Goal: Information Seeking & Learning: Check status

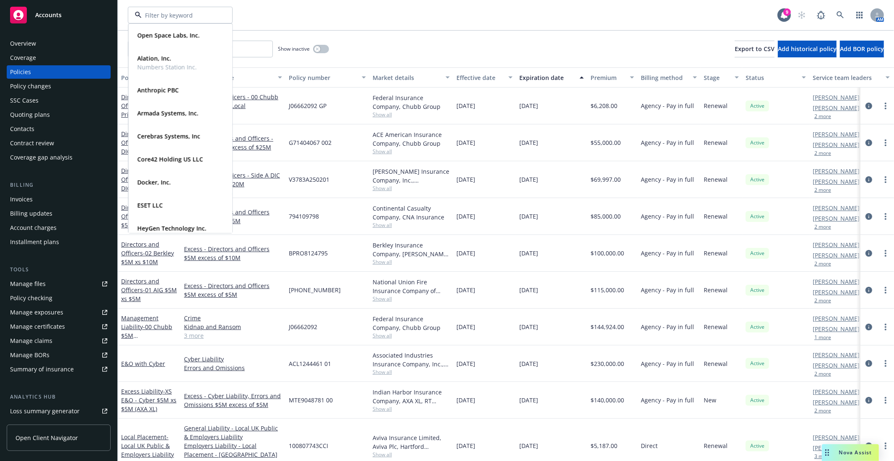
scroll to position [47, 0]
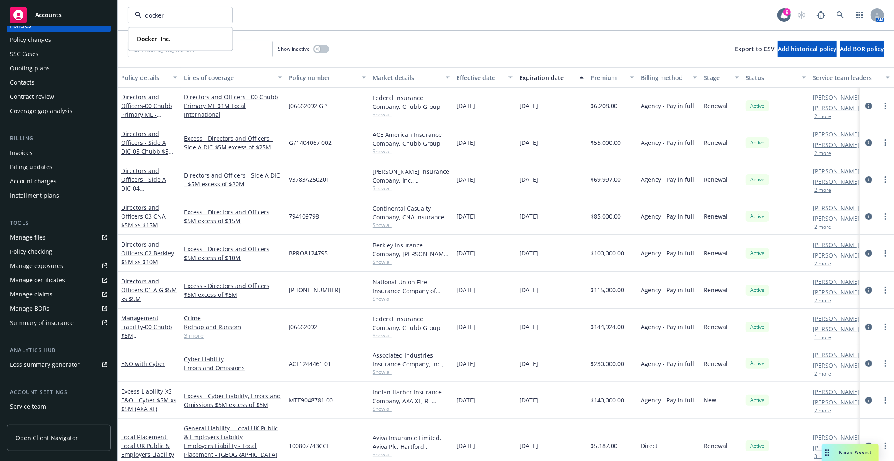
click at [446, 10] on div "docker Docker, Inc. Type Commercial FEIN [US_EMPLOYER_IDENTIFICATION_NUMBER]" at bounding box center [453, 15] width 650 height 17
click at [150, 13] on span "Poolside, Inc." at bounding box center [171, 15] width 73 height 9
click at [150, 13] on div "Poolside, Inc. Snowball Labs, Inc." at bounding box center [163, 21] width 59 height 21
click at [194, 20] on button "Poolside, Inc." at bounding box center [180, 15] width 105 height 17
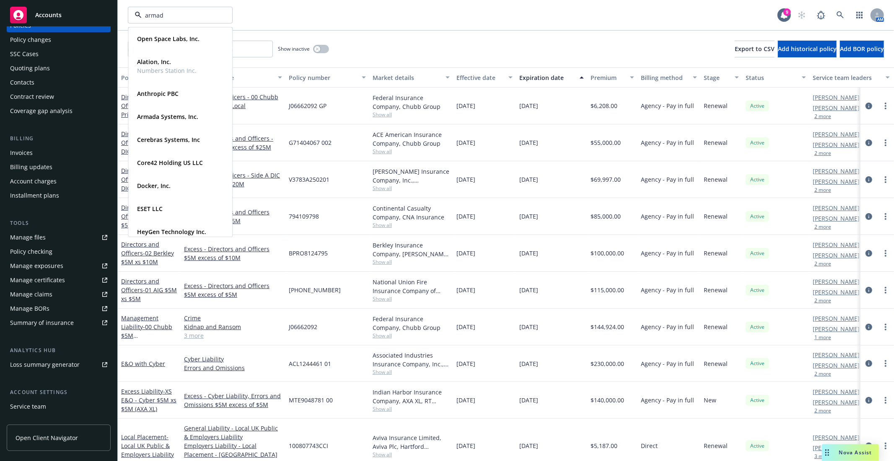
type input "armada"
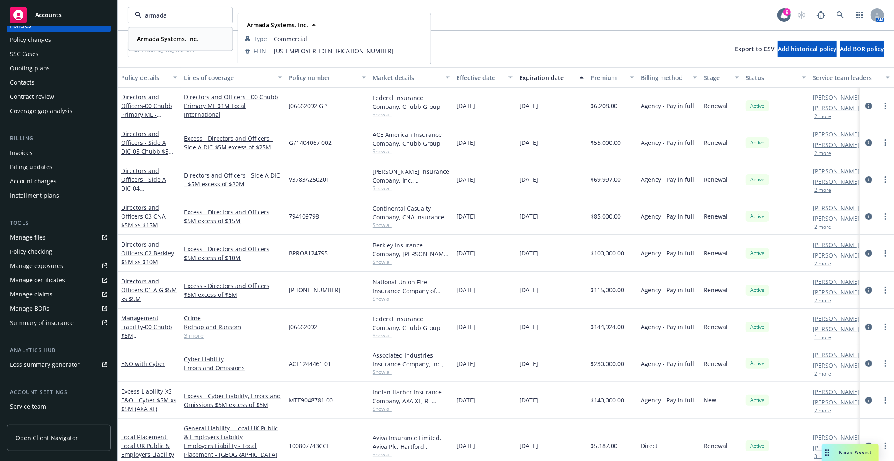
click at [179, 38] on strong "Armada Systems, Inc." at bounding box center [167, 39] width 61 height 8
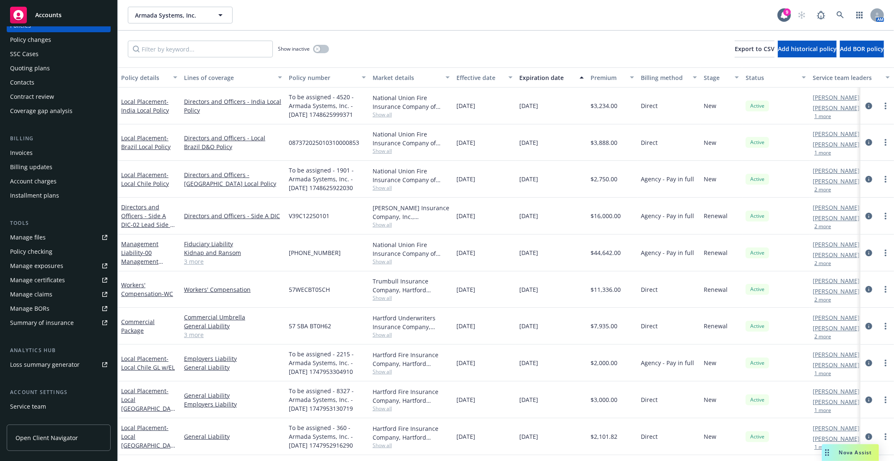
click at [49, 157] on div "Invoices" at bounding box center [58, 152] width 97 height 13
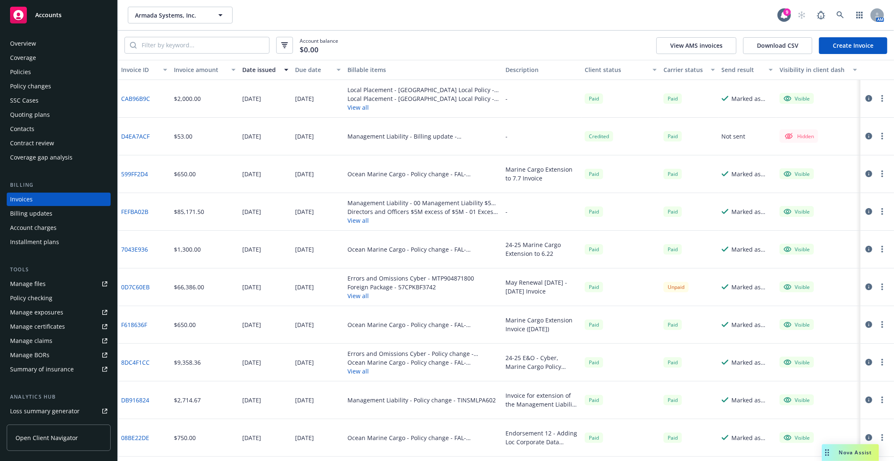
scroll to position [47, 0]
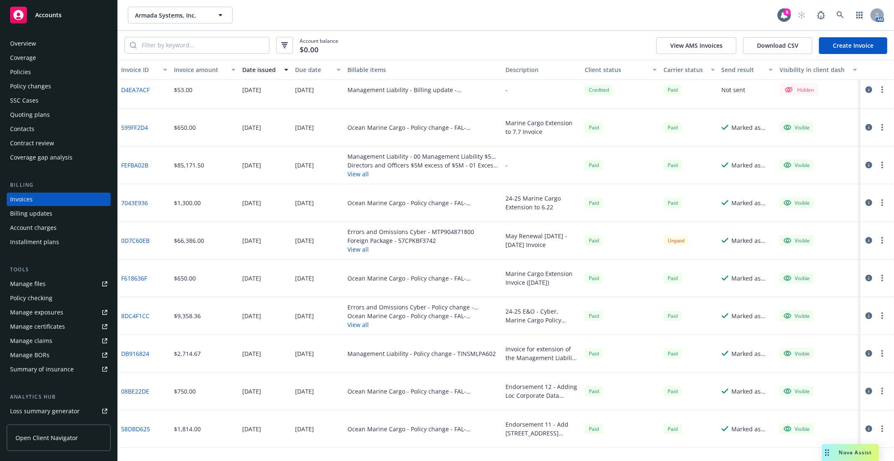
click at [142, 239] on link "0D7C60EB" at bounding box center [135, 240] width 28 height 9
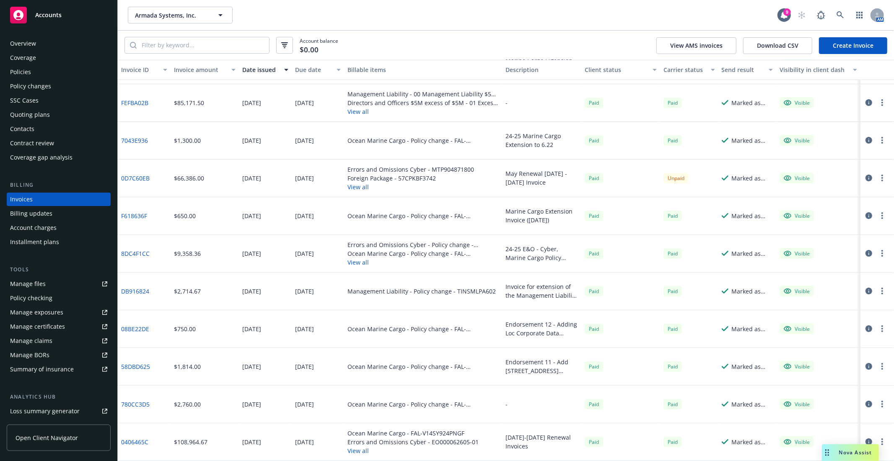
click at [135, 442] on link "0406465C" at bounding box center [134, 442] width 27 height 9
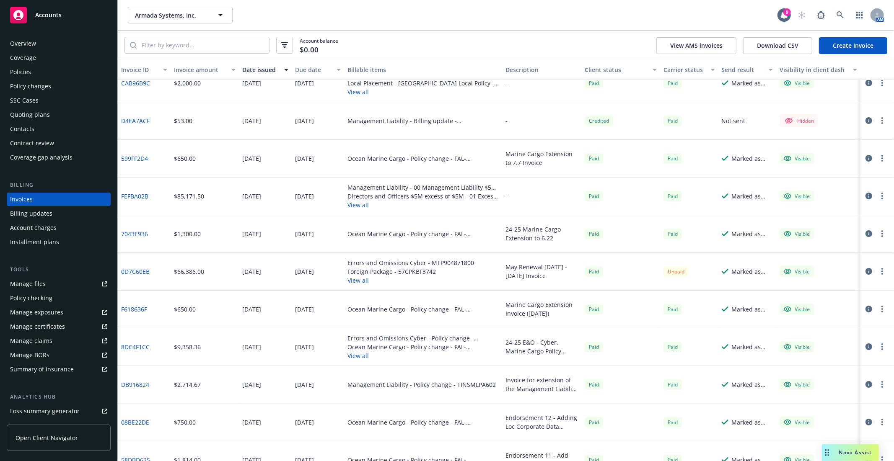
scroll to position [0, 0]
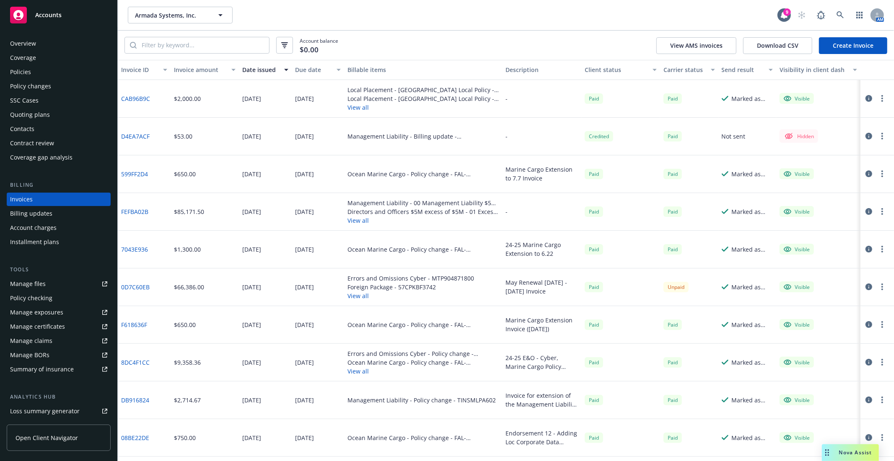
click at [23, 69] on div "Policies" at bounding box center [20, 71] width 21 height 13
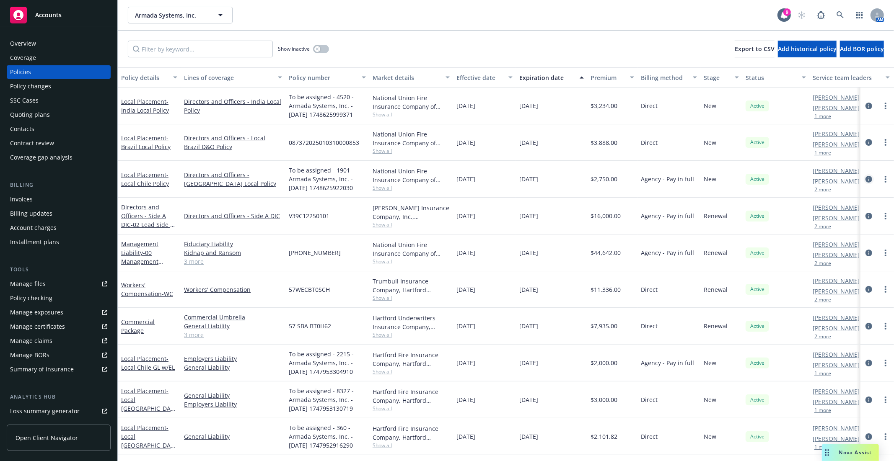
click at [865, 181] on icon "circleInformation" at bounding box center [868, 179] width 7 height 7
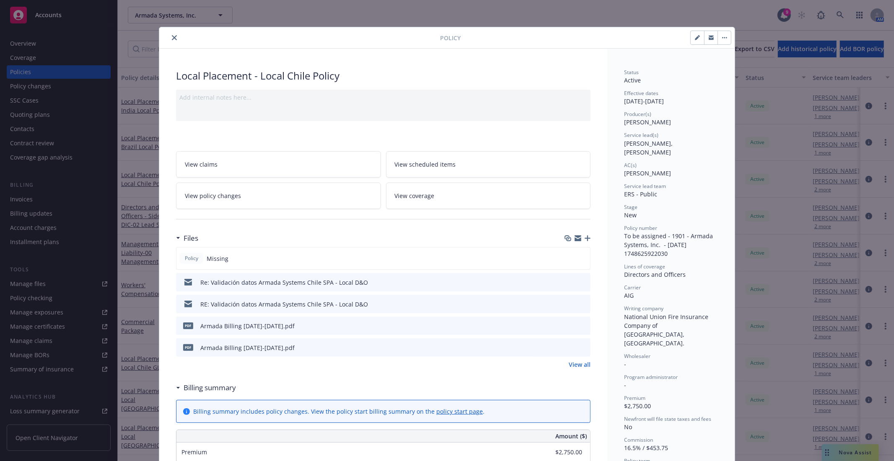
click at [166, 40] on div at bounding box center [301, 38] width 277 height 10
click at [174, 35] on button "close" at bounding box center [174, 38] width 10 height 10
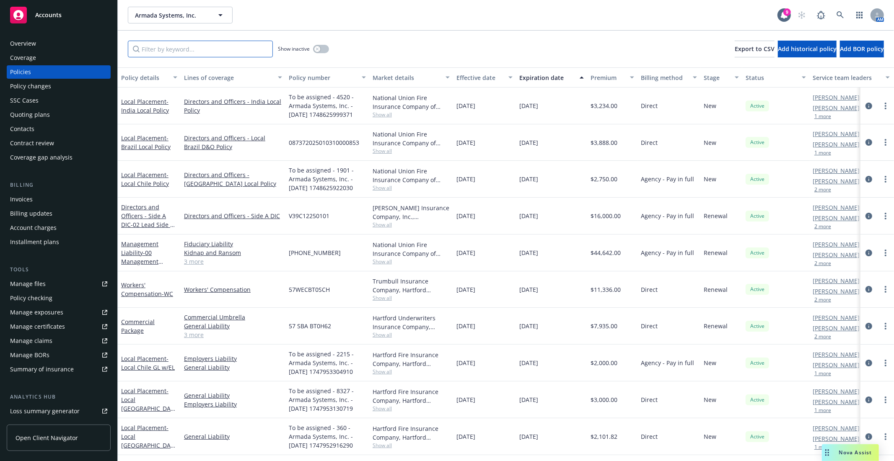
click at [183, 49] on input "Filter by keyword..." at bounding box center [200, 49] width 145 height 17
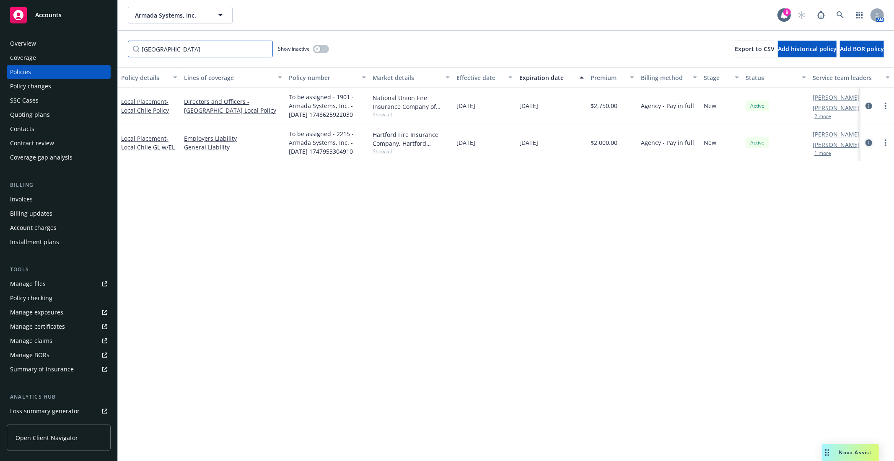
type input "[GEOGRAPHIC_DATA]"
click at [868, 144] on icon "circleInformation" at bounding box center [868, 143] width 7 height 7
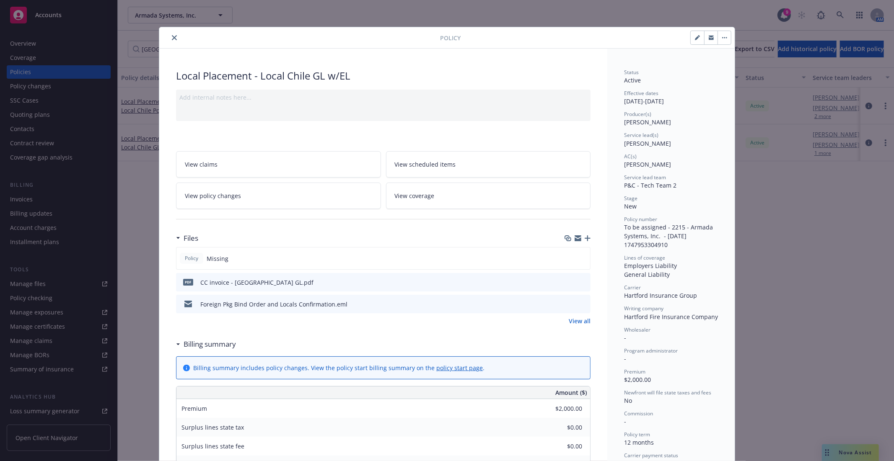
click at [172, 38] on icon "close" at bounding box center [174, 37] width 5 height 5
